Goal: Understand process/instructions: Learn about a topic

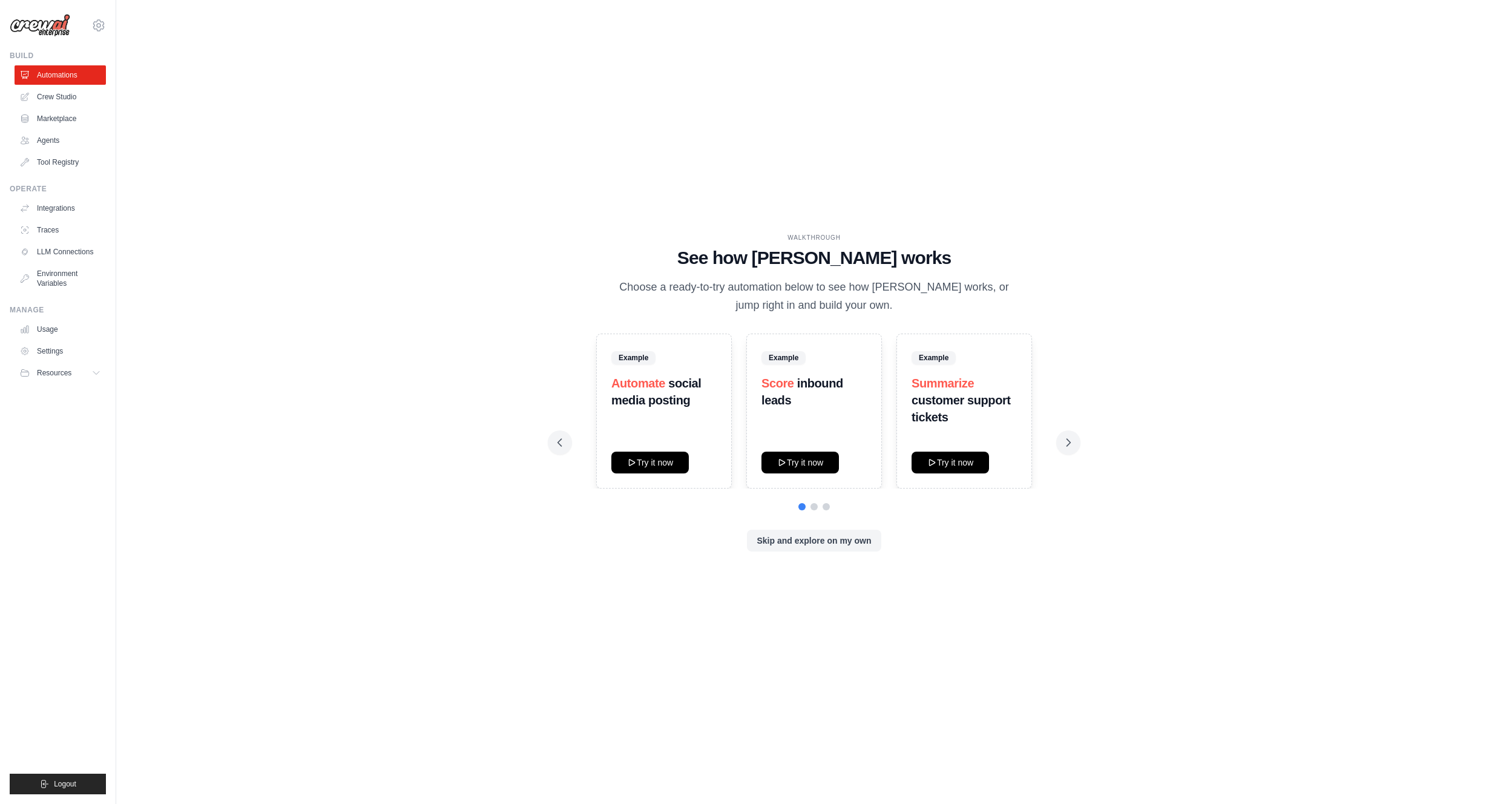
click at [602, 154] on div "WALKTHROUGH See how [PERSON_NAME] works Choose a ready-to-try automation below …" at bounding box center [814, 401] width 1357 height 779
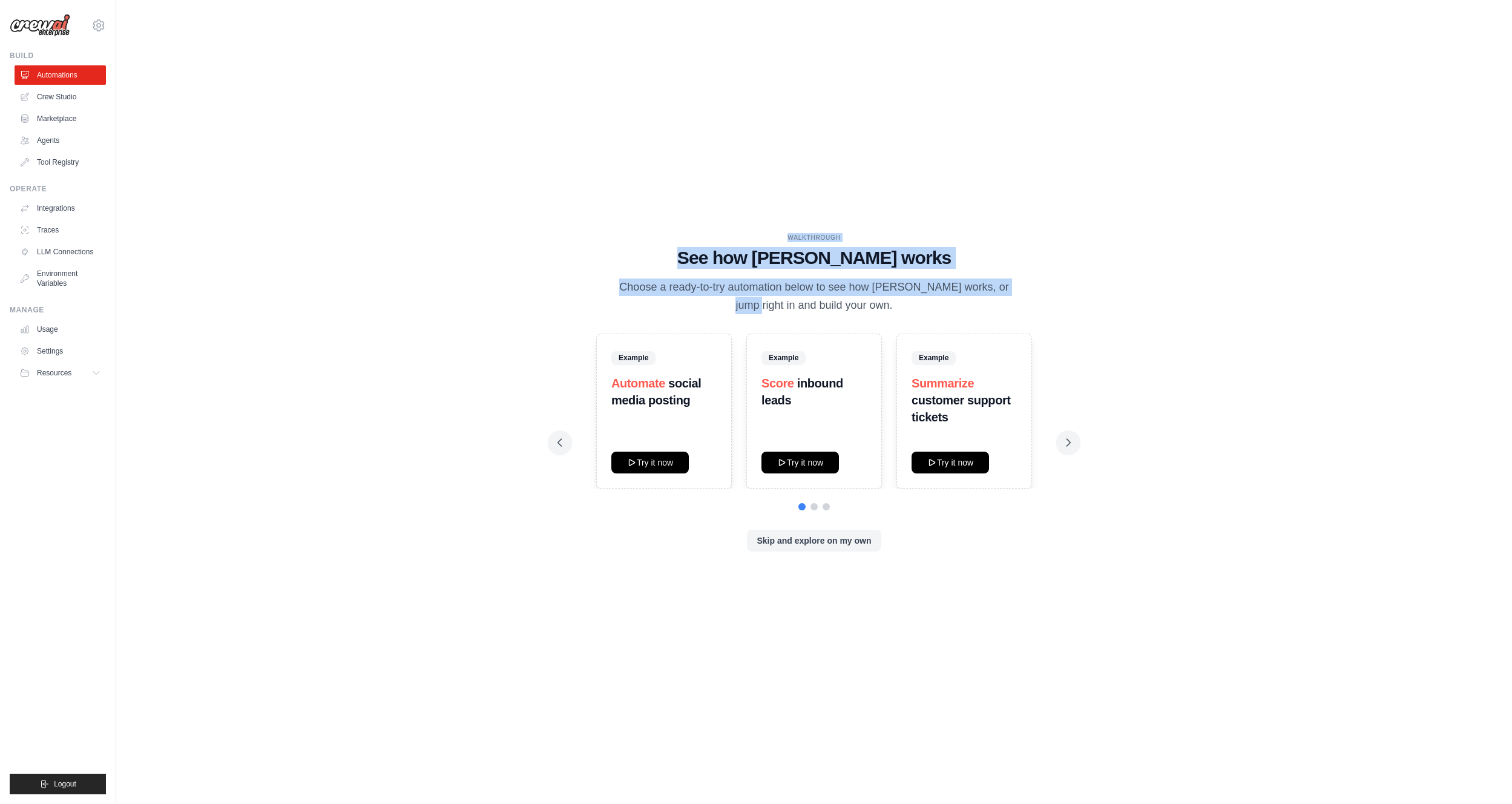
drag, startPoint x: 854, startPoint y: 250, endPoint x: 1088, endPoint y: 314, distance: 242.6
click at [1088, 315] on div "WALKTHROUGH See how [PERSON_NAME] works Choose a ready-to-try automation below …" at bounding box center [814, 401] width 1357 height 779
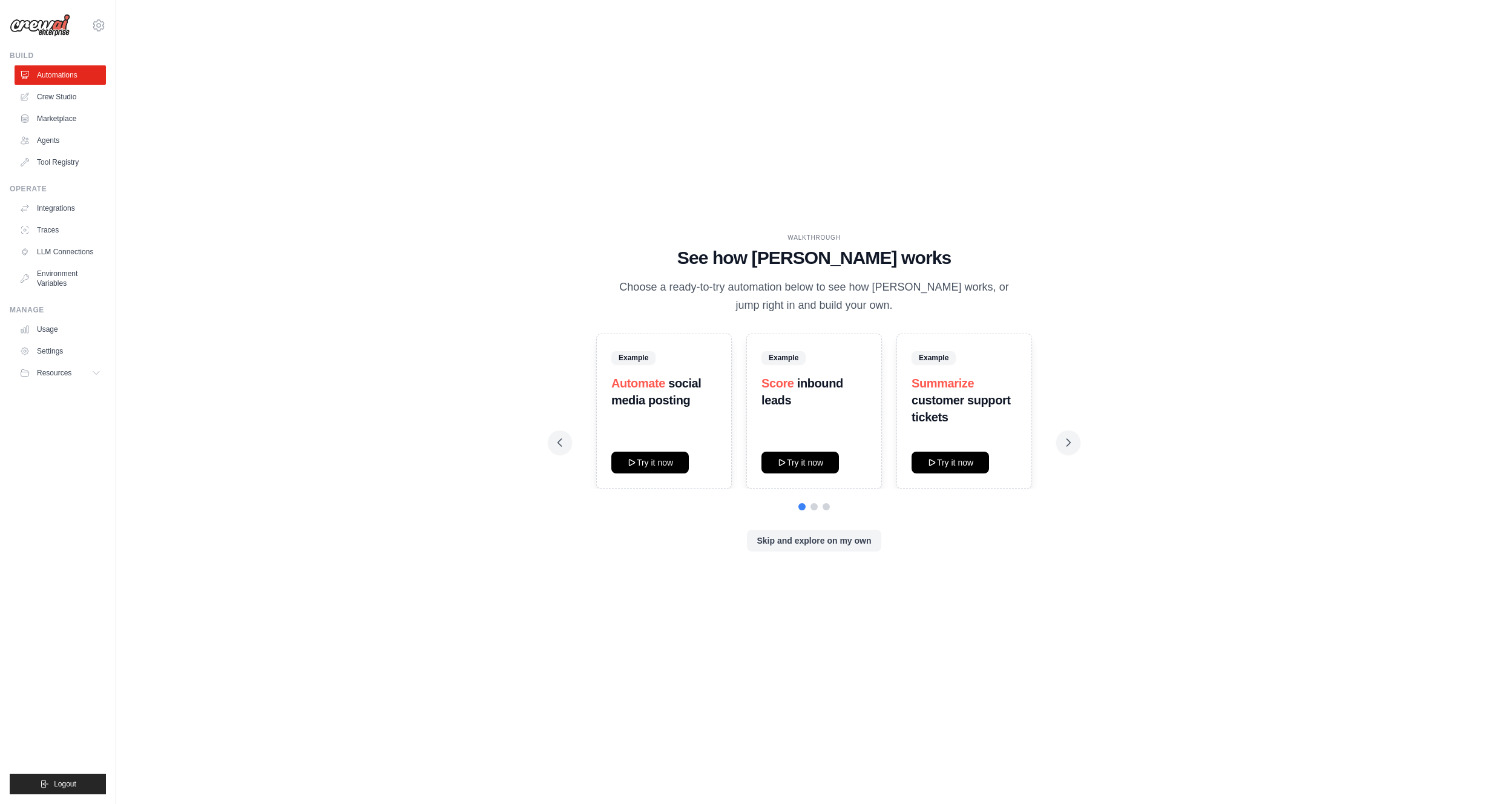
click at [1088, 314] on div "WALKTHROUGH See how [PERSON_NAME] works Choose a ready-to-try automation below …" at bounding box center [814, 401] width 1357 height 779
click at [666, 466] on button "Try it now" at bounding box center [649, 461] width 77 height 22
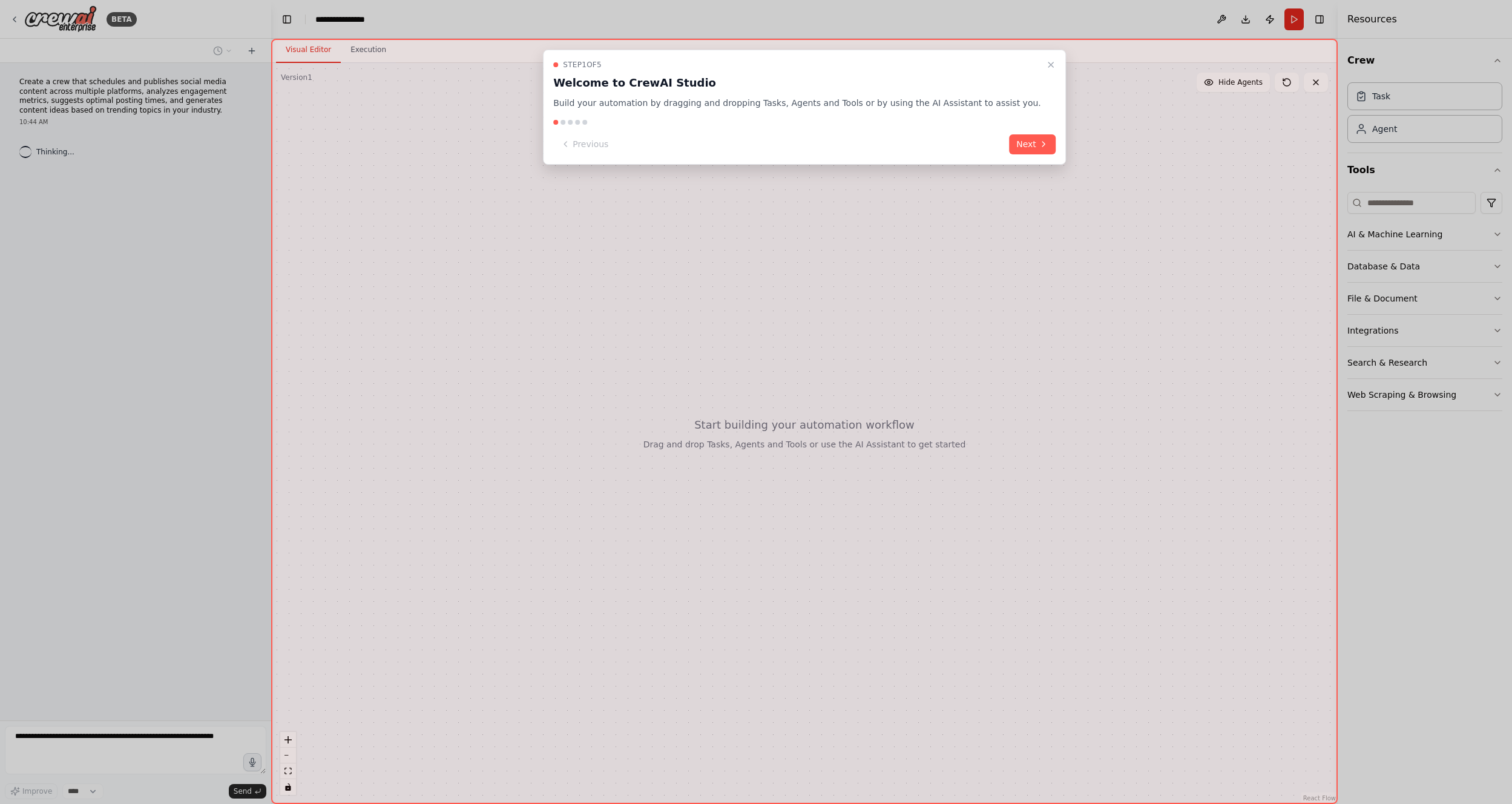
click at [1018, 141] on button "Next" at bounding box center [1033, 144] width 46 height 20
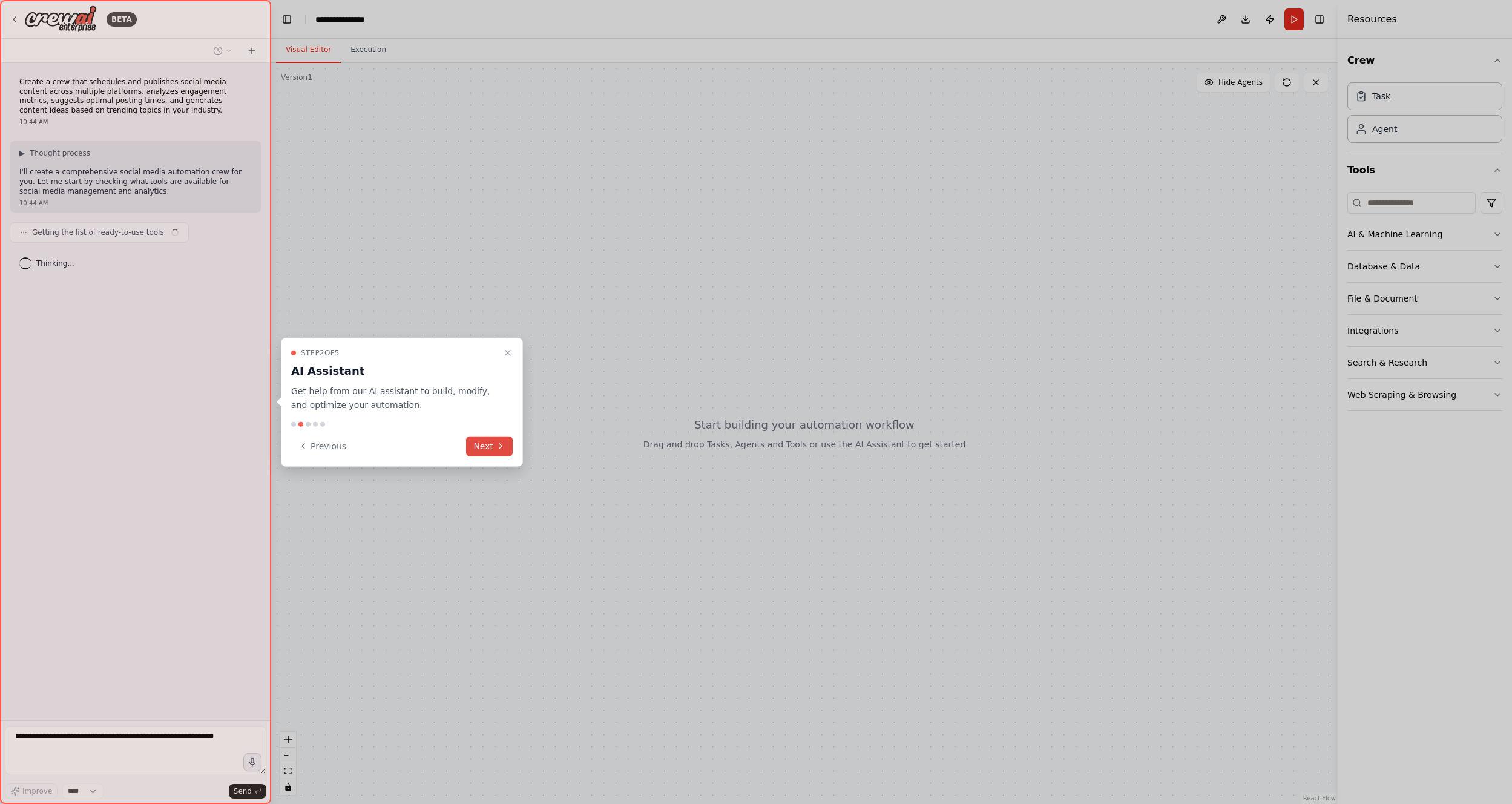
click at [500, 444] on icon at bounding box center [500, 445] width 10 height 10
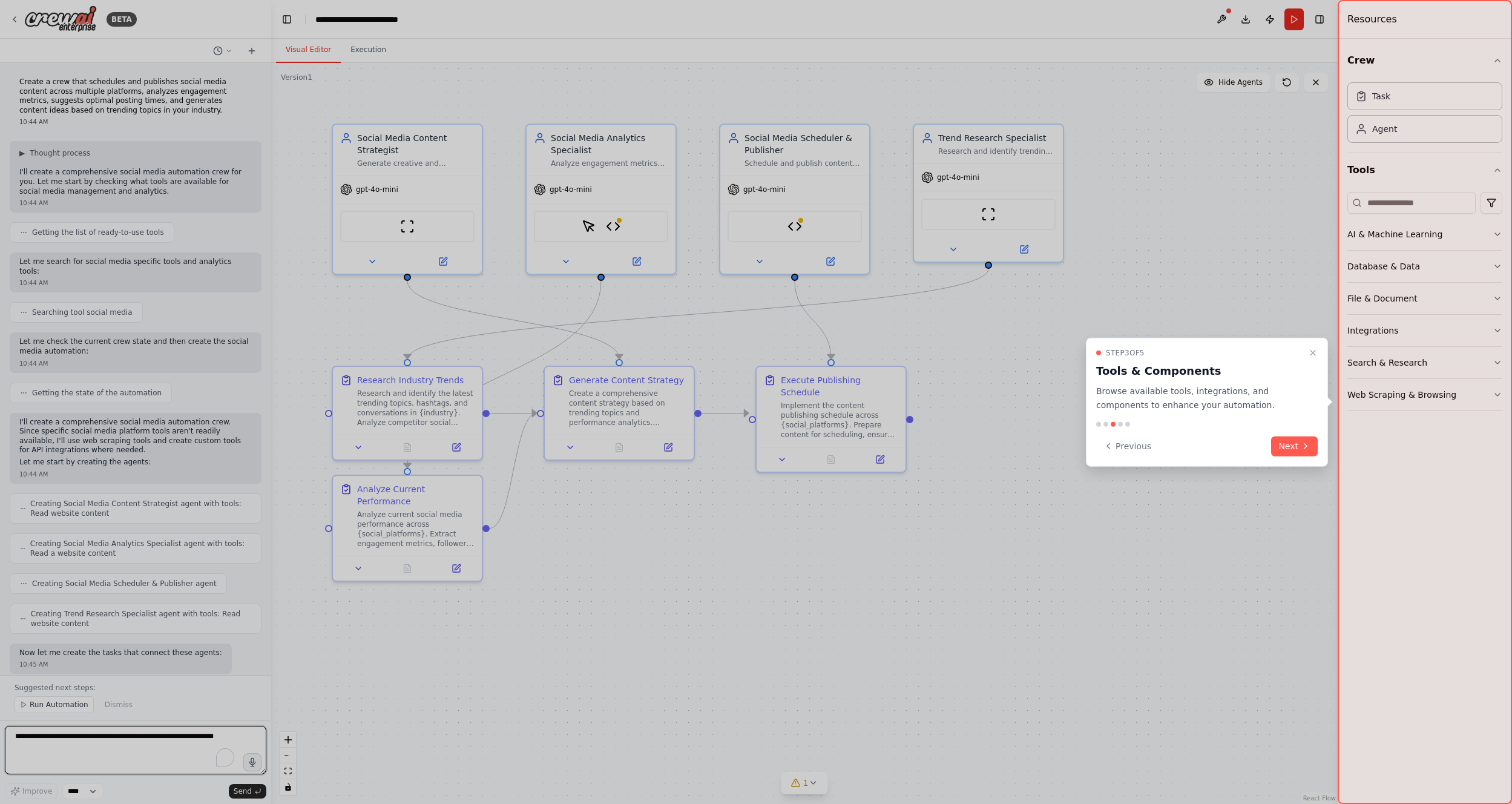
scroll to position [1254, 0]
